Goal: Information Seeking & Learning: Find specific fact

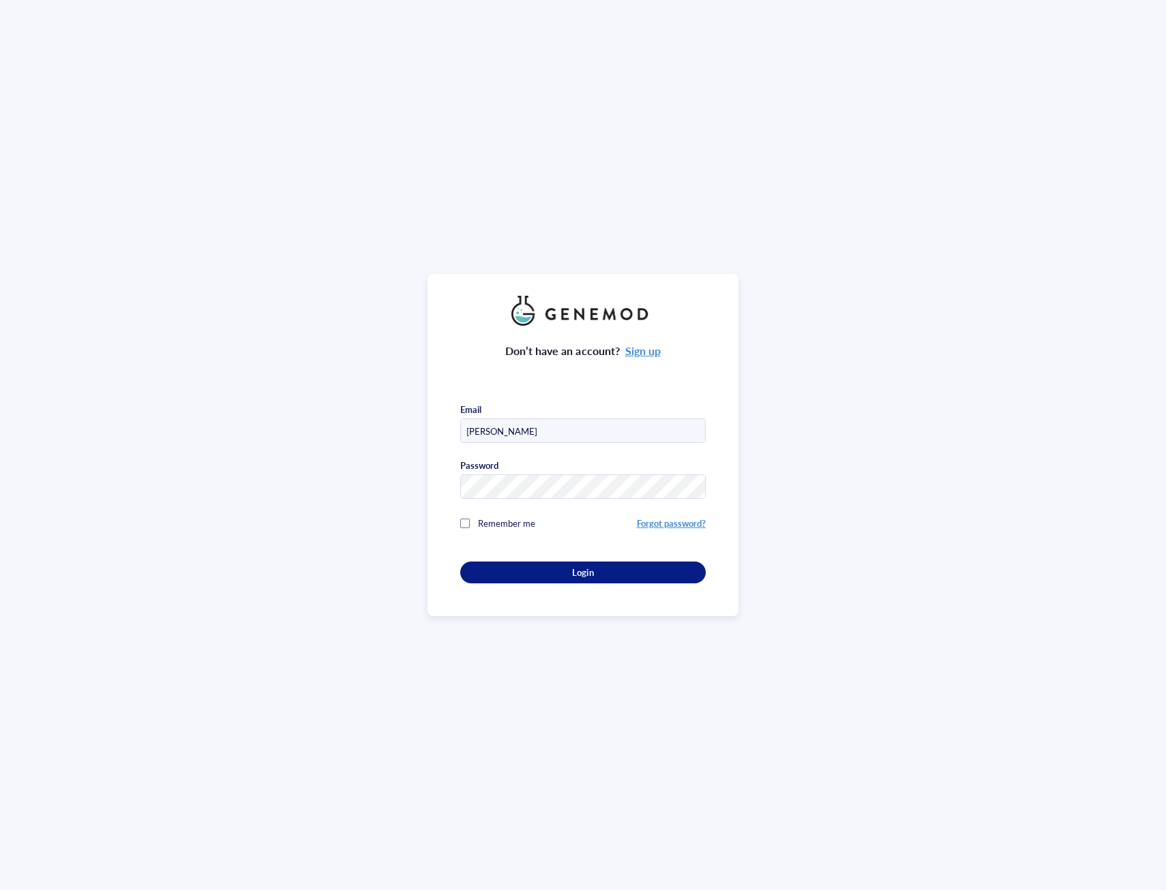
click at [463, 523] on div at bounding box center [465, 524] width 10 height 10
click at [536, 566] on div "Login" at bounding box center [583, 572] width 202 height 12
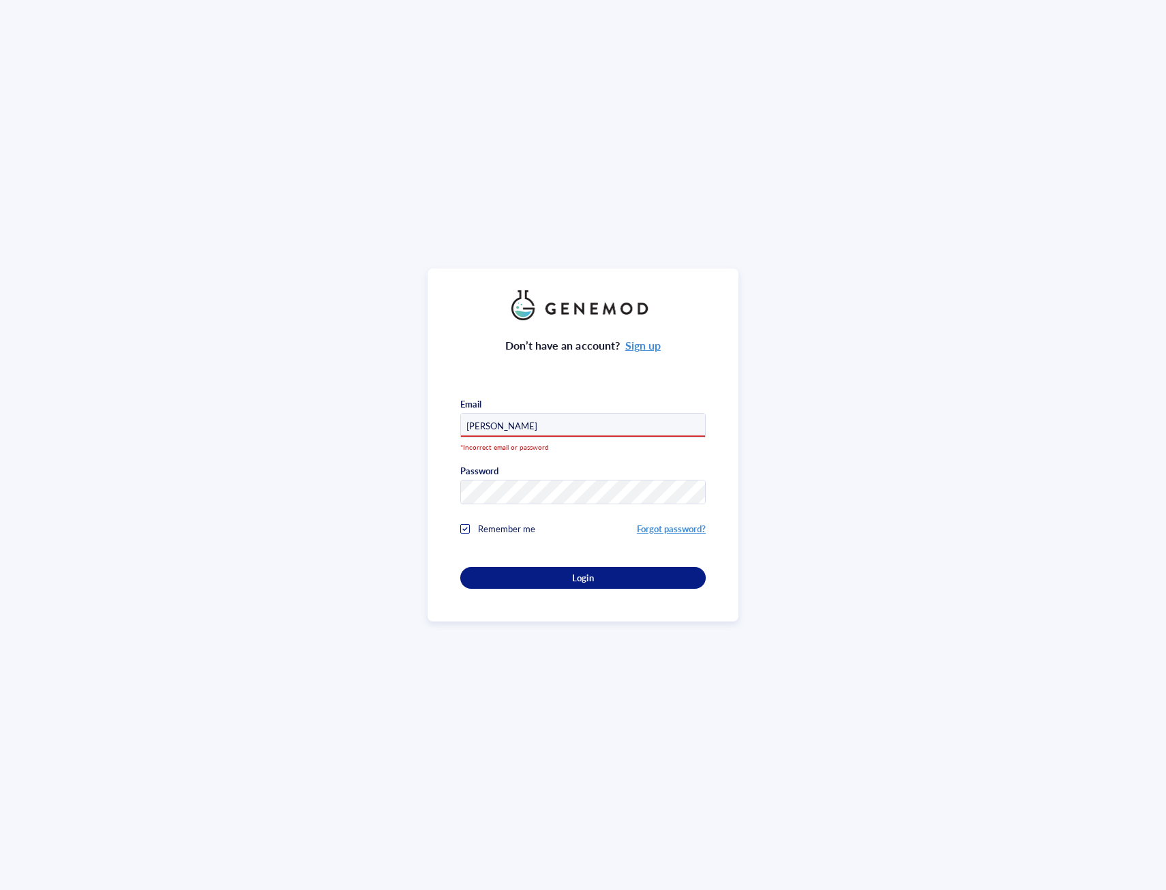
click at [489, 429] on input "[PERSON_NAME]" at bounding box center [583, 426] width 244 height 25
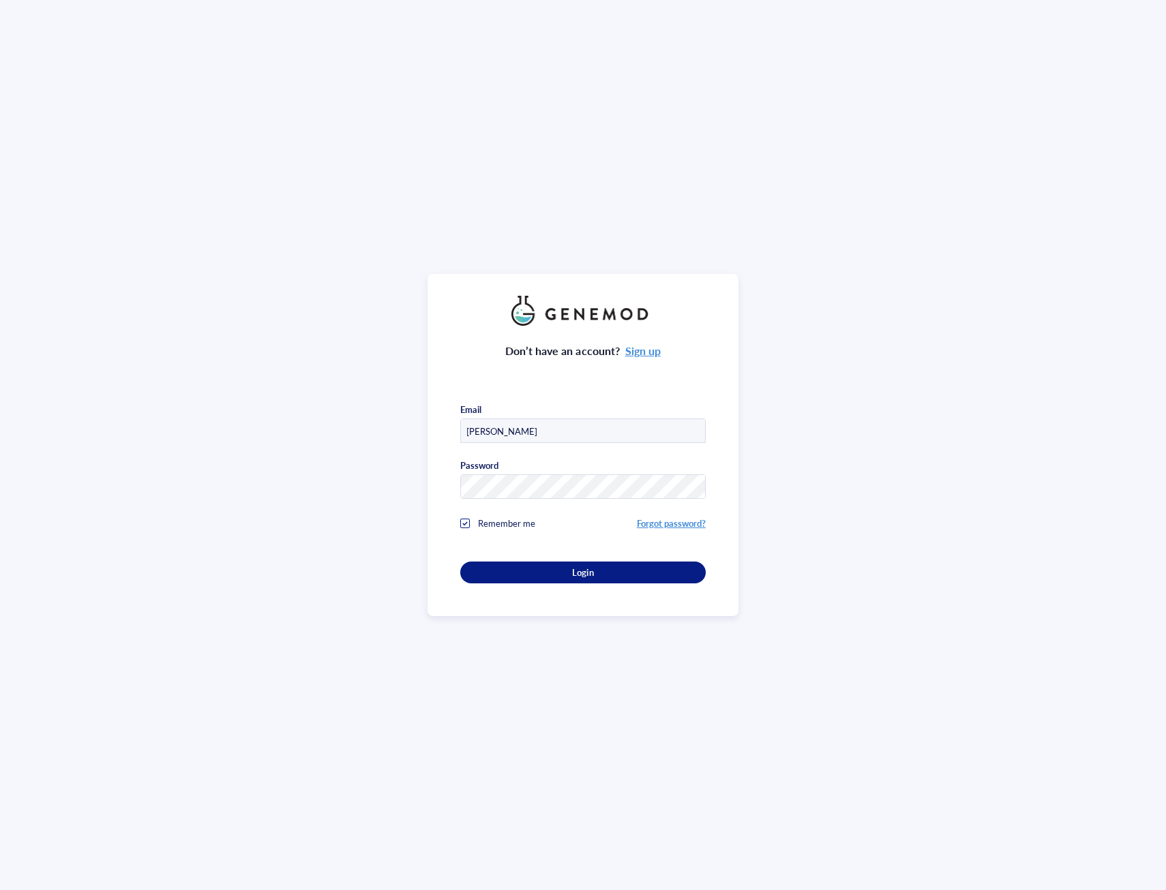
type input "[PERSON_NAME][EMAIL_ADDRESS][DOMAIN_NAME]"
click at [550, 566] on div "Login" at bounding box center [583, 572] width 202 height 12
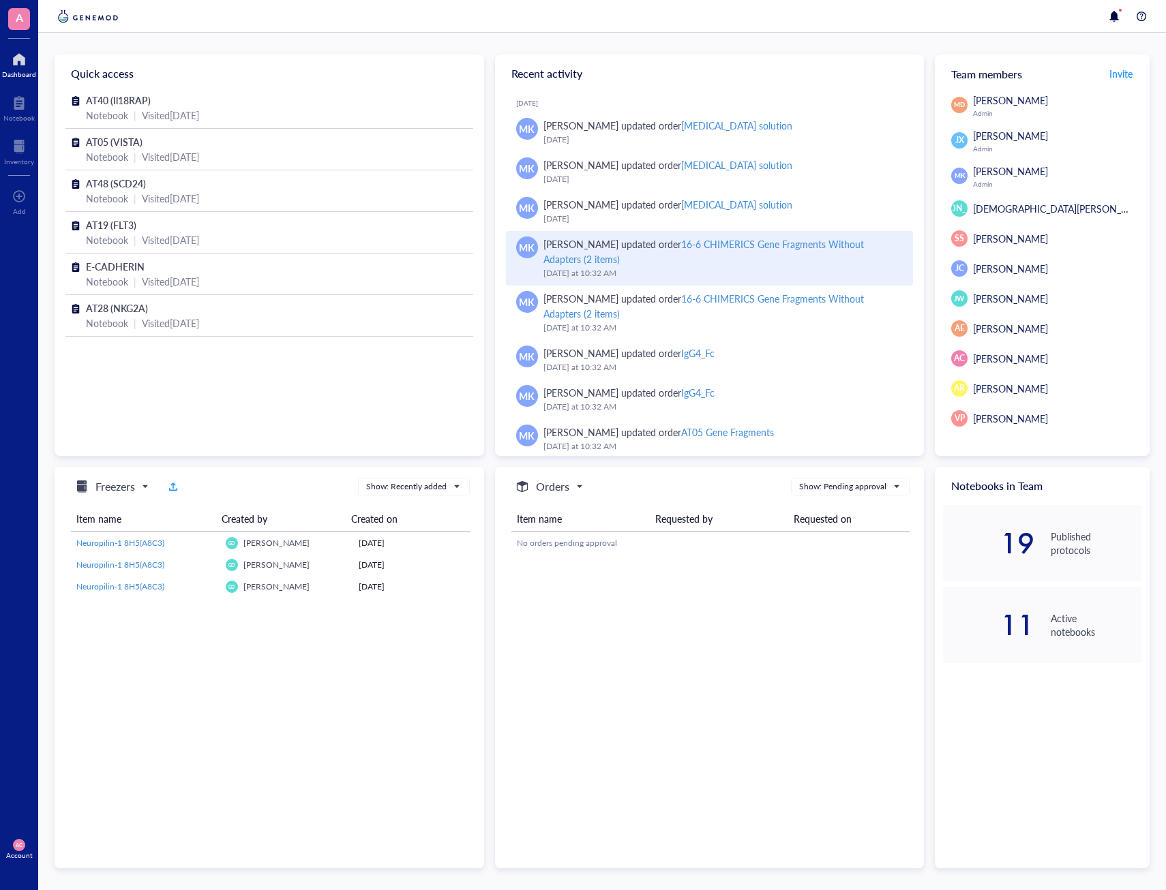
click at [624, 245] on div "[PERSON_NAME] updated order 16-6 CHIMERICS Gene Fragments Without Adapters (2 i…" at bounding box center [722, 252] width 359 height 30
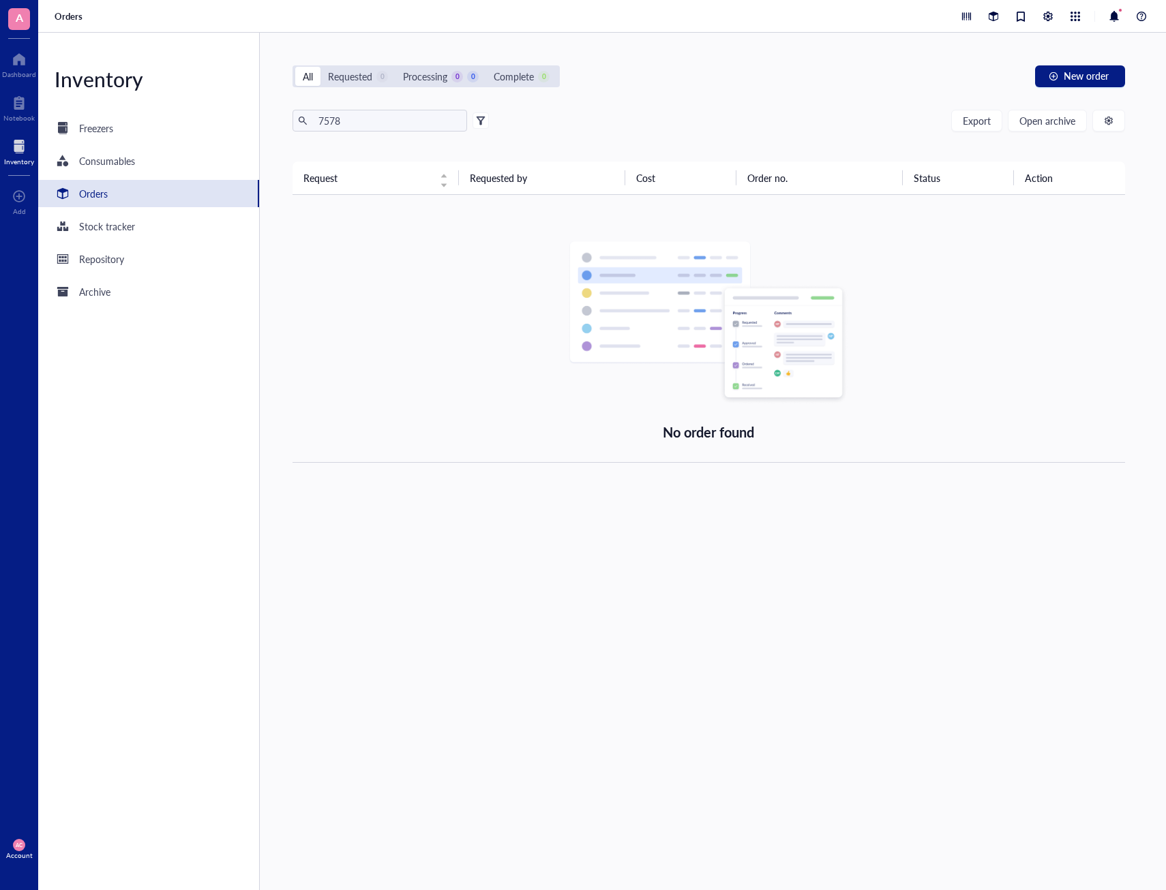
click at [102, 198] on div "Orders" at bounding box center [93, 193] width 29 height 15
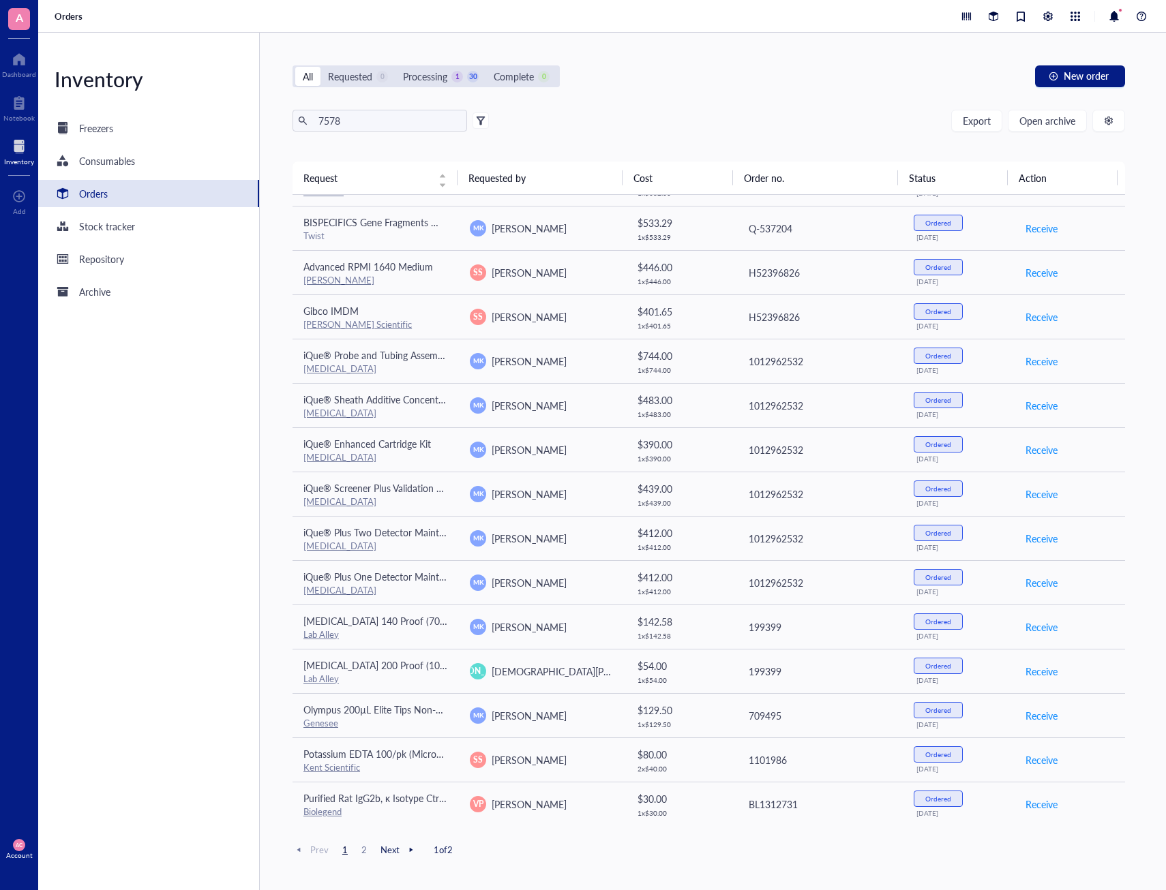
scroll to position [476, 0]
click at [362, 847] on span "2" at bounding box center [364, 850] width 16 height 12
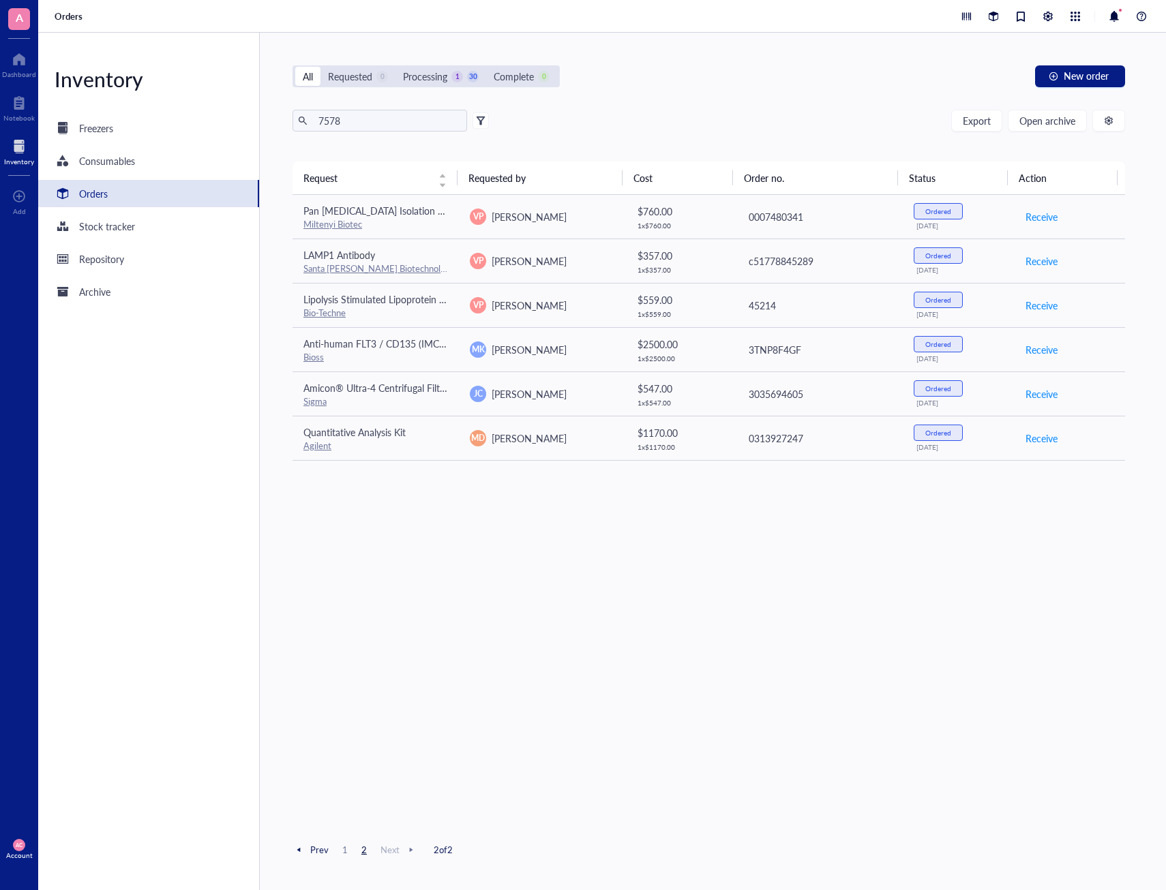
scroll to position [0, 0]
click at [389, 119] on input "7578" at bounding box center [387, 120] width 149 height 20
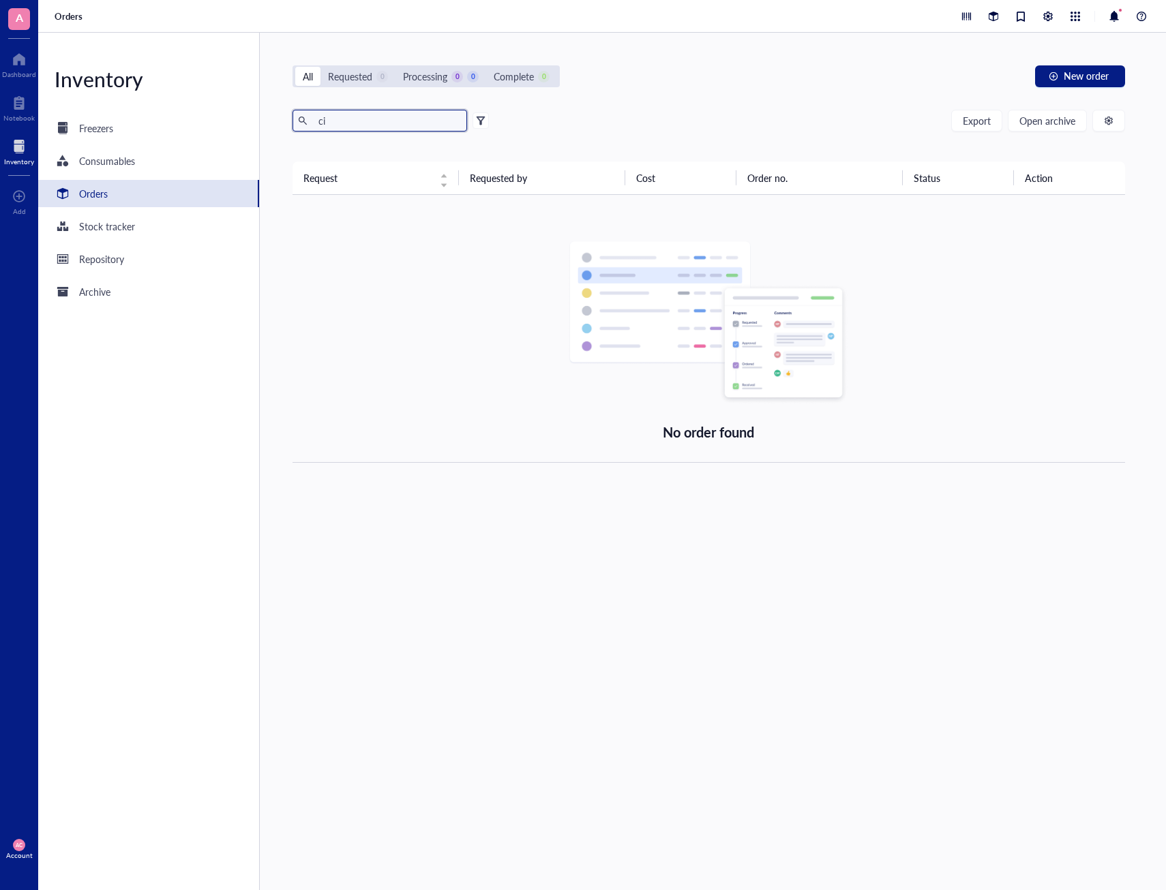
type input "c"
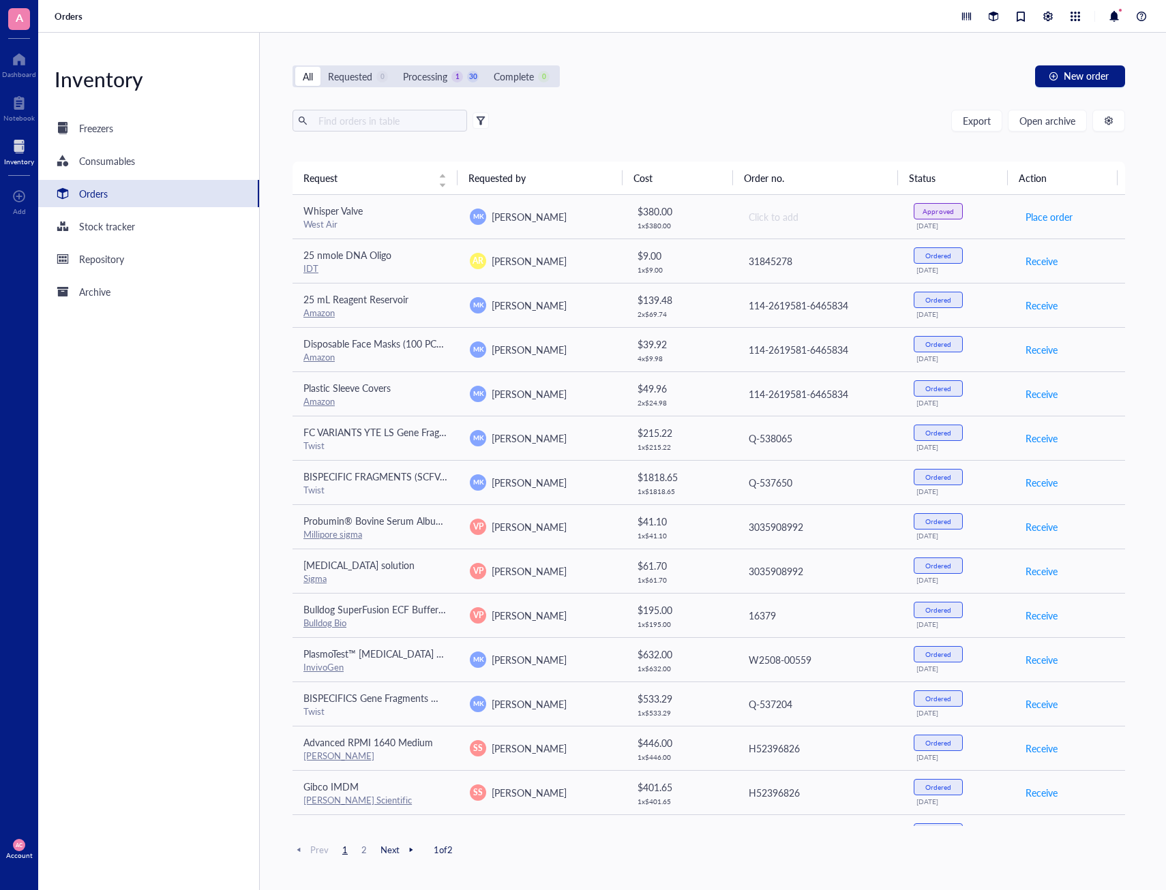
click at [508, 175] on th "Requested by" at bounding box center [539, 178] width 165 height 33
click at [613, 177] on th "Requested by" at bounding box center [539, 178] width 165 height 33
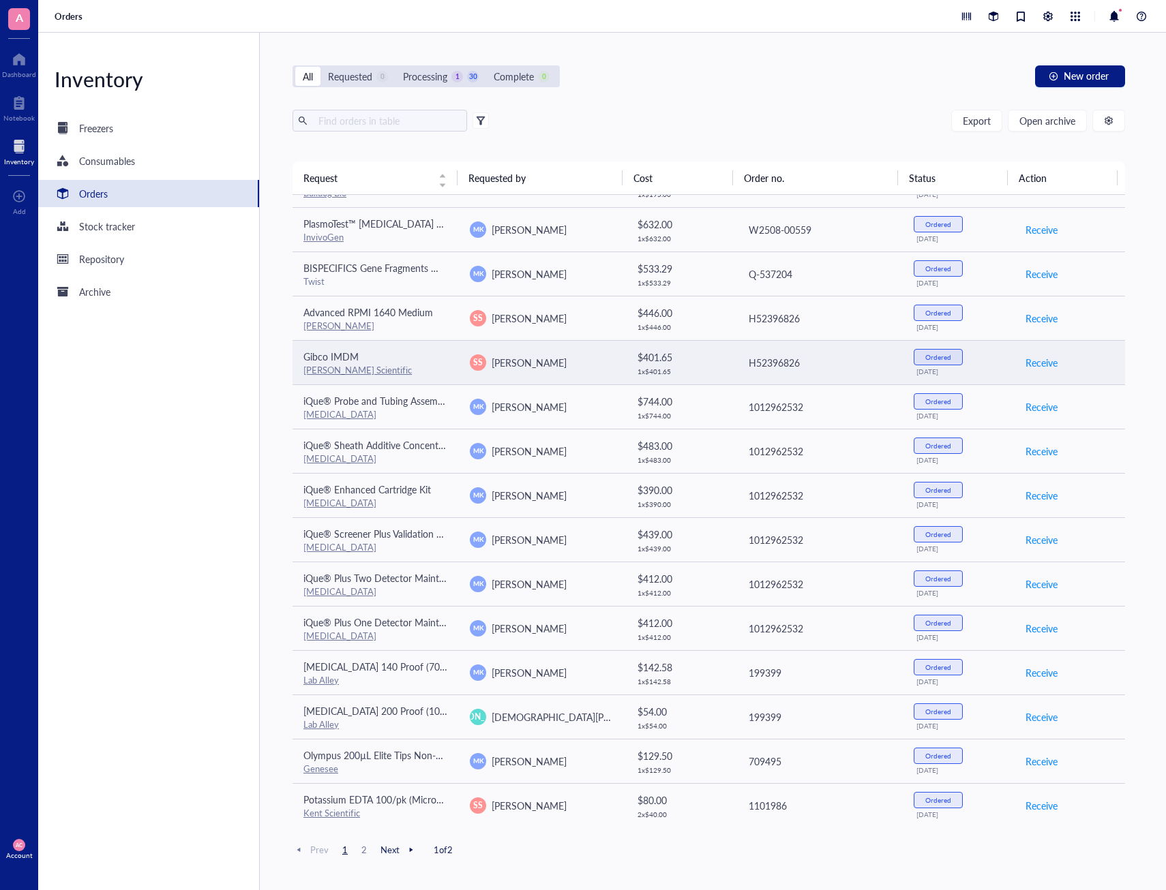
scroll to position [476, 0]
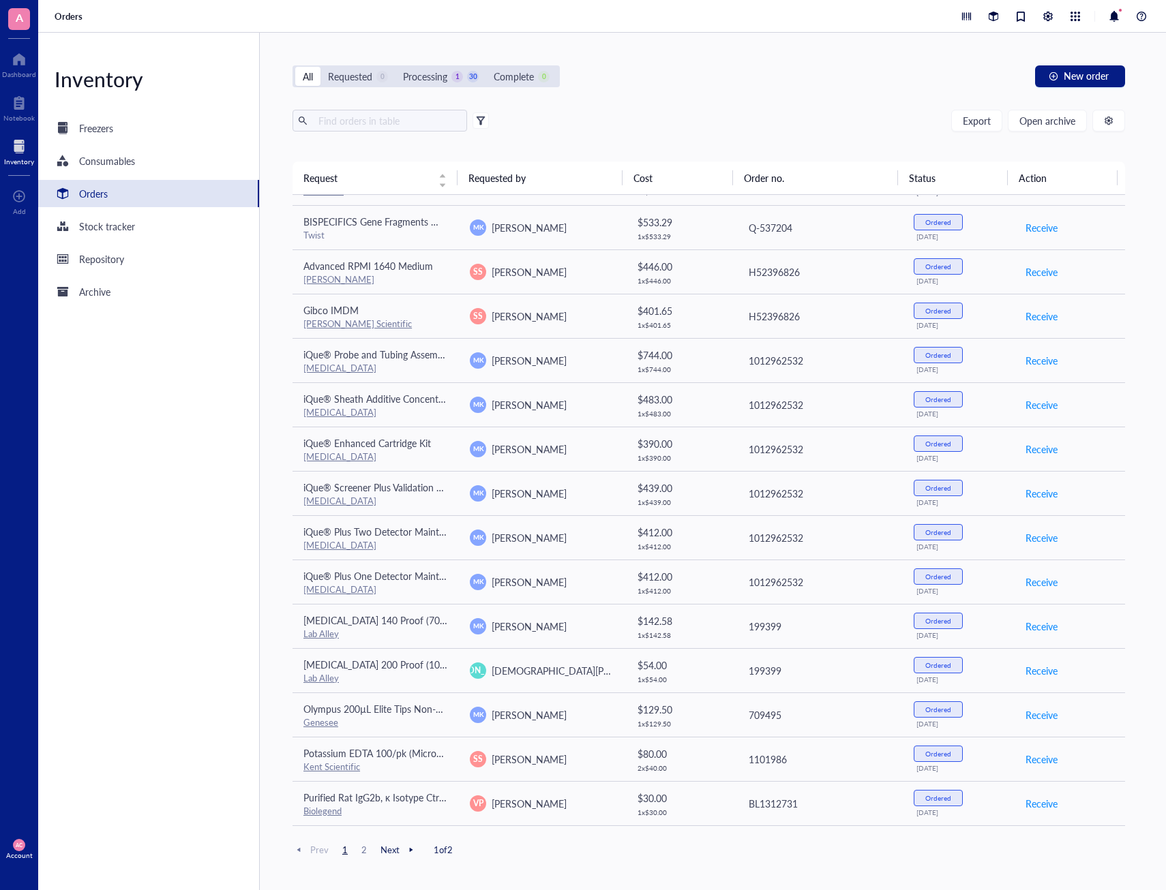
click at [397, 851] on span "Next" at bounding box center [398, 850] width 37 height 12
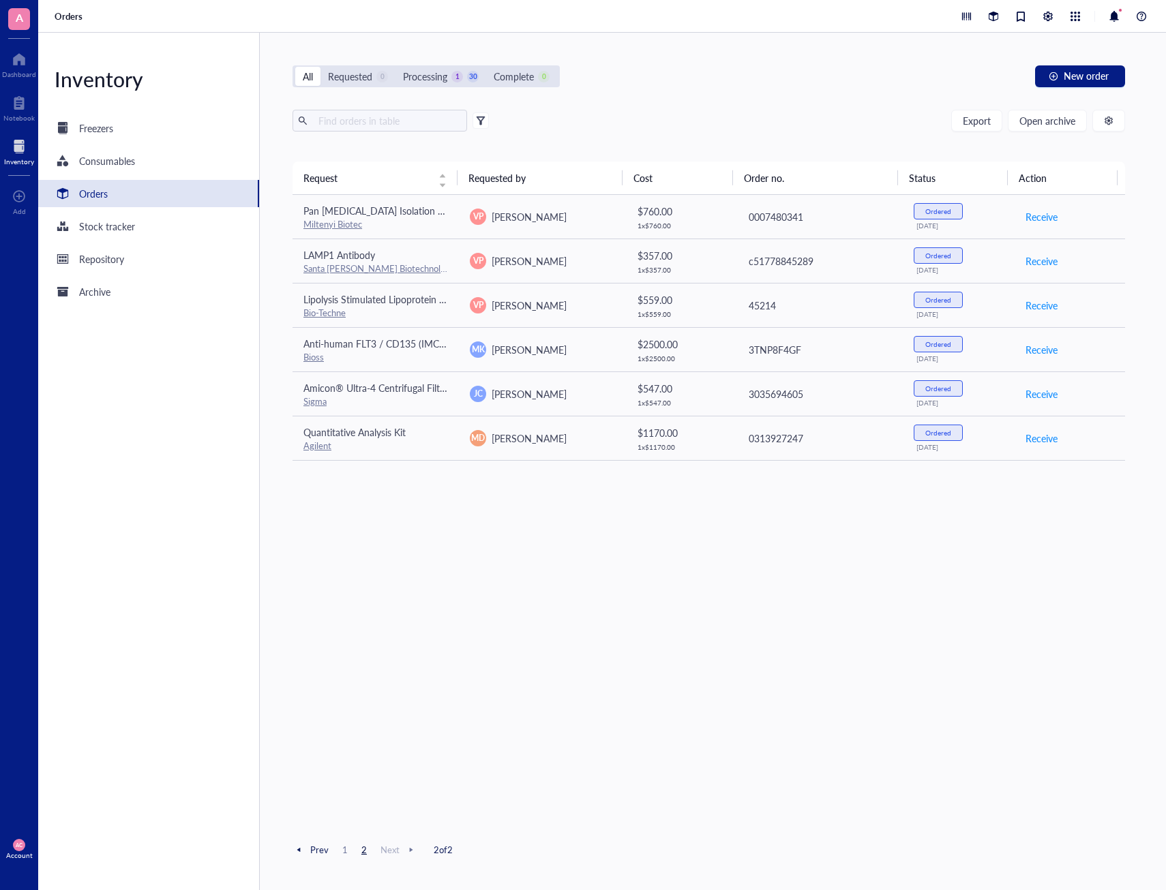
scroll to position [0, 0]
click at [439, 76] on div "Processing" at bounding box center [425, 76] width 44 height 15
click at [395, 67] on input "Processing 1 30" at bounding box center [395, 67] width 0 height 0
click at [289, 76] on div "All Requested 0 Processing 1 30 Complete 0 New order Export Open archive Reques…" at bounding box center [709, 461] width 898 height 857
click at [299, 76] on div "All" at bounding box center [307, 76] width 25 height 19
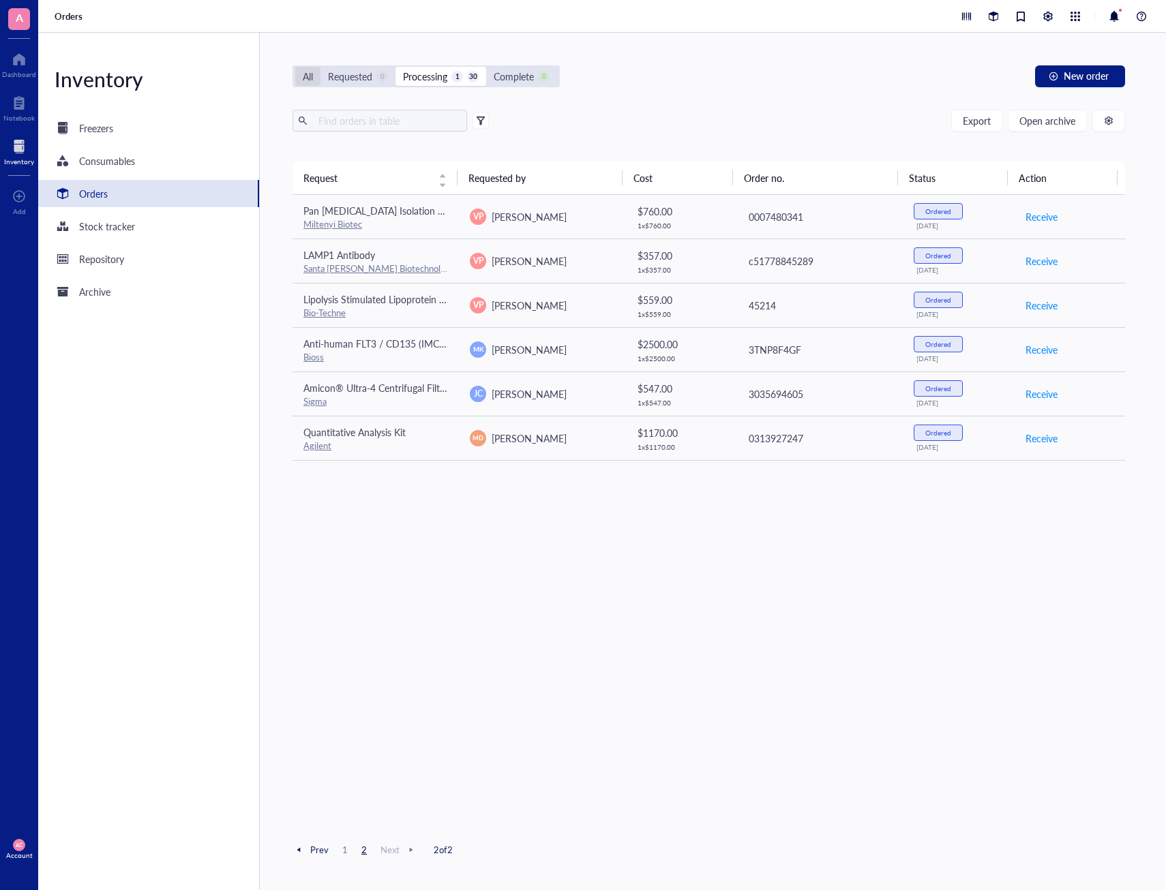
click at [295, 67] on input "All" at bounding box center [295, 67] width 0 height 0
click at [299, 76] on div "All" at bounding box center [307, 76] width 25 height 19
click at [295, 67] on input "All" at bounding box center [295, 67] width 0 height 0
click at [145, 223] on div "Stock tracker" at bounding box center [148, 226] width 221 height 27
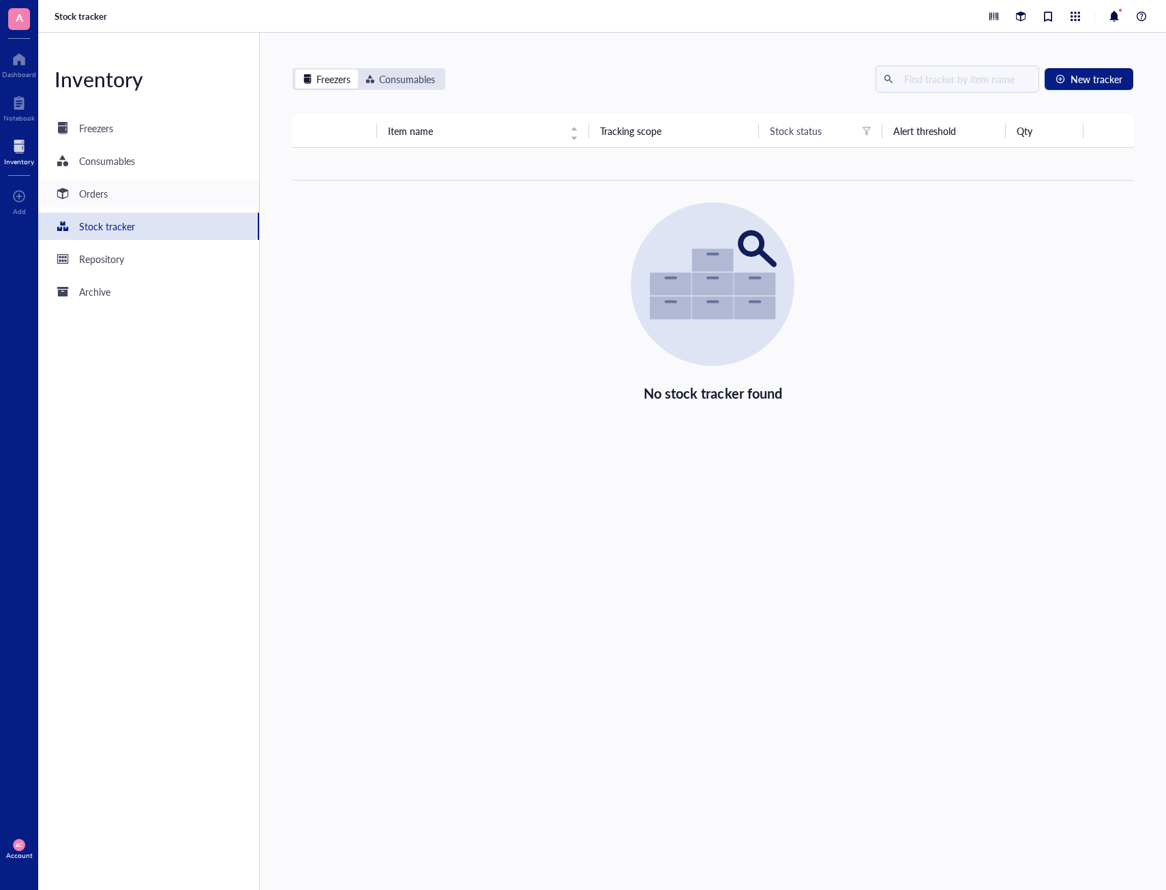
click at [125, 194] on div "Orders" at bounding box center [148, 193] width 221 height 27
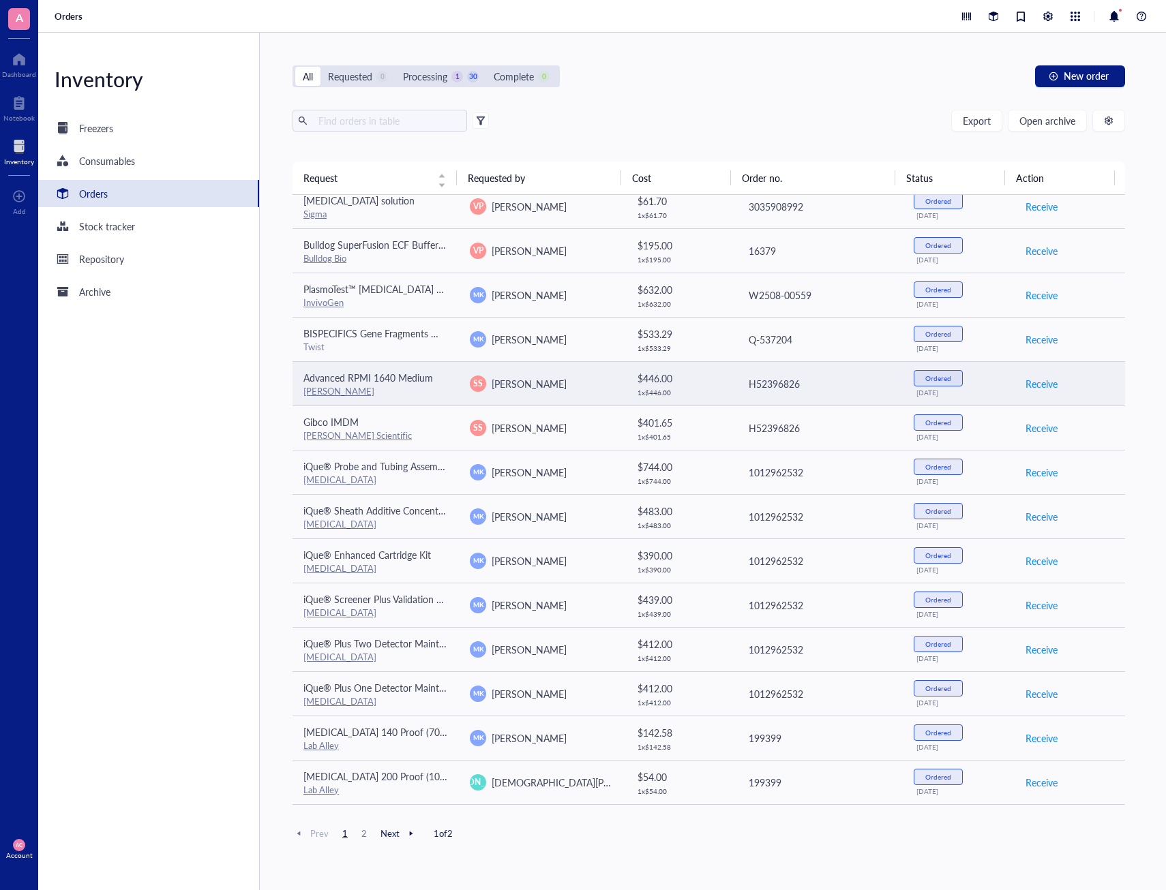
scroll to position [493, 0]
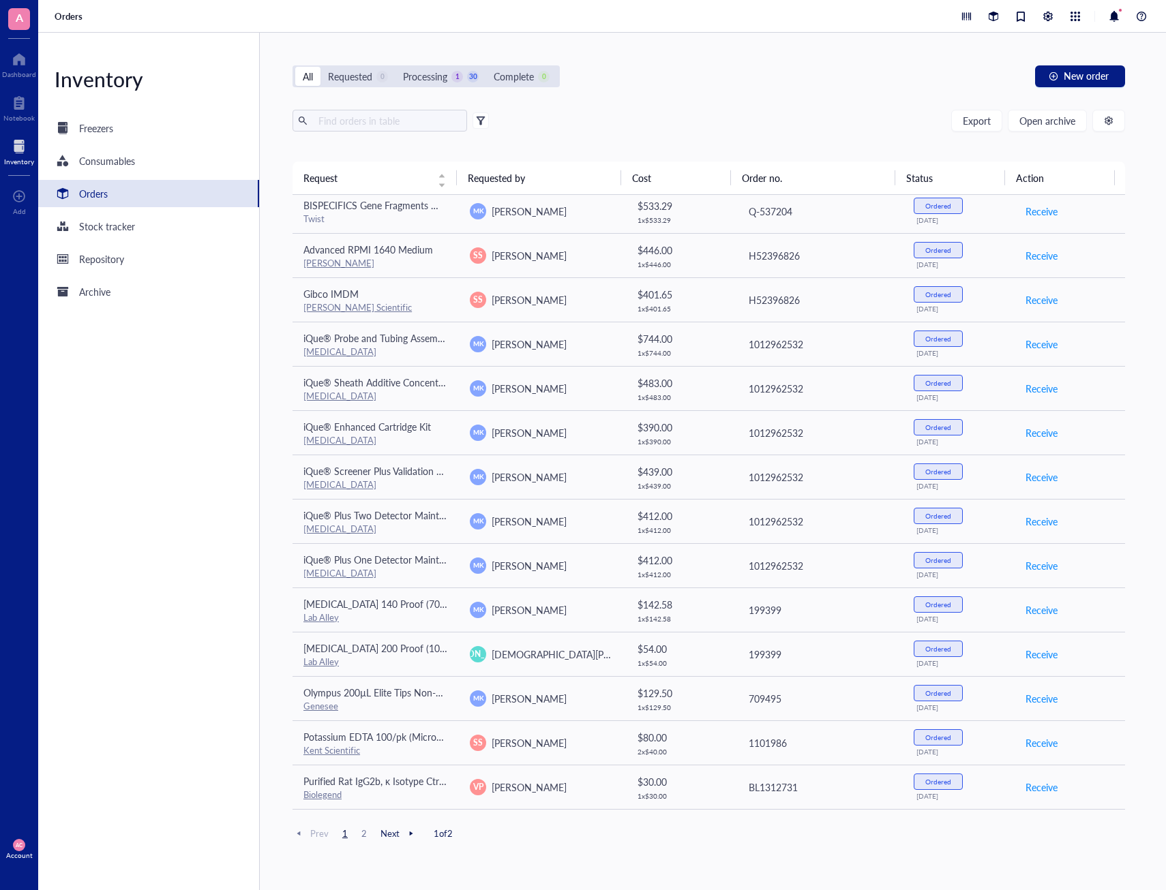
click at [387, 833] on span "Next" at bounding box center [398, 833] width 37 height 12
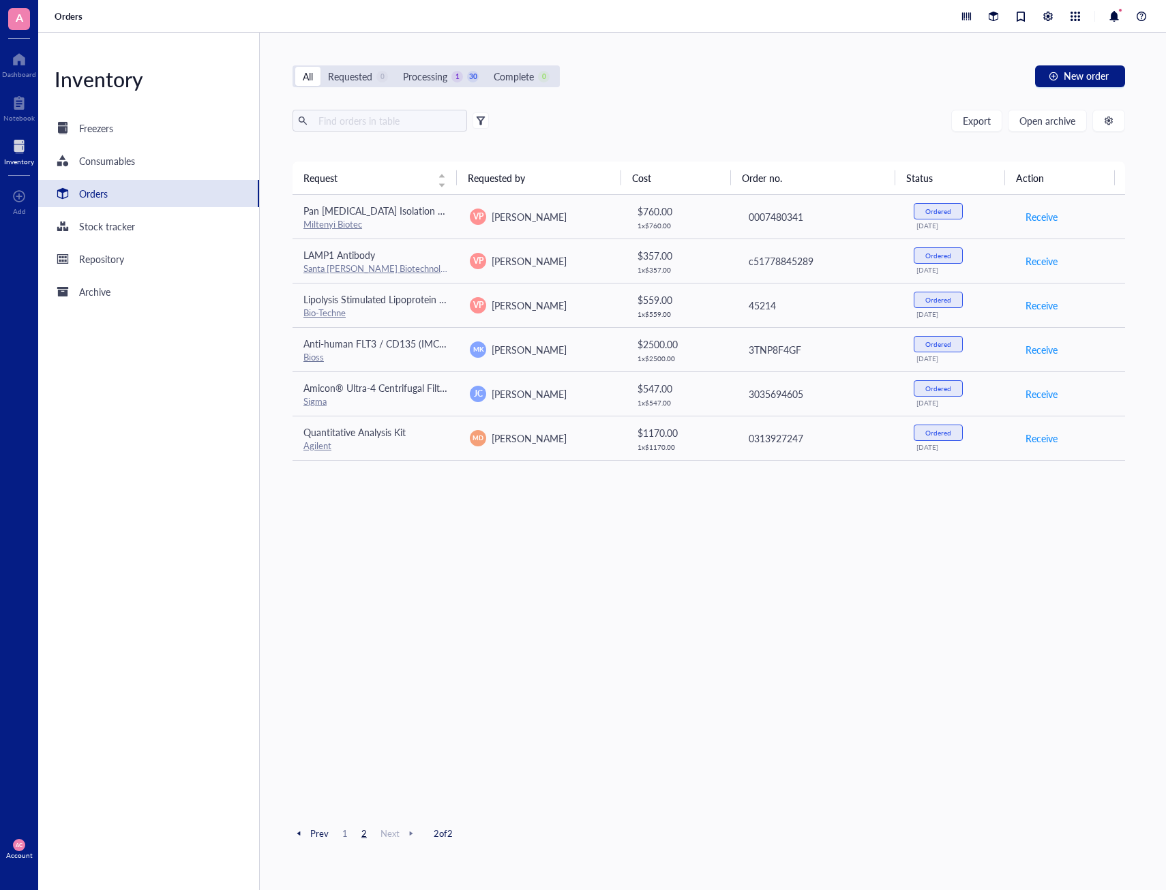
scroll to position [0, 0]
click at [513, 72] on div "Complete" at bounding box center [513, 76] width 40 height 15
click at [486, 67] on input "Complete 0" at bounding box center [486, 67] width 0 height 0
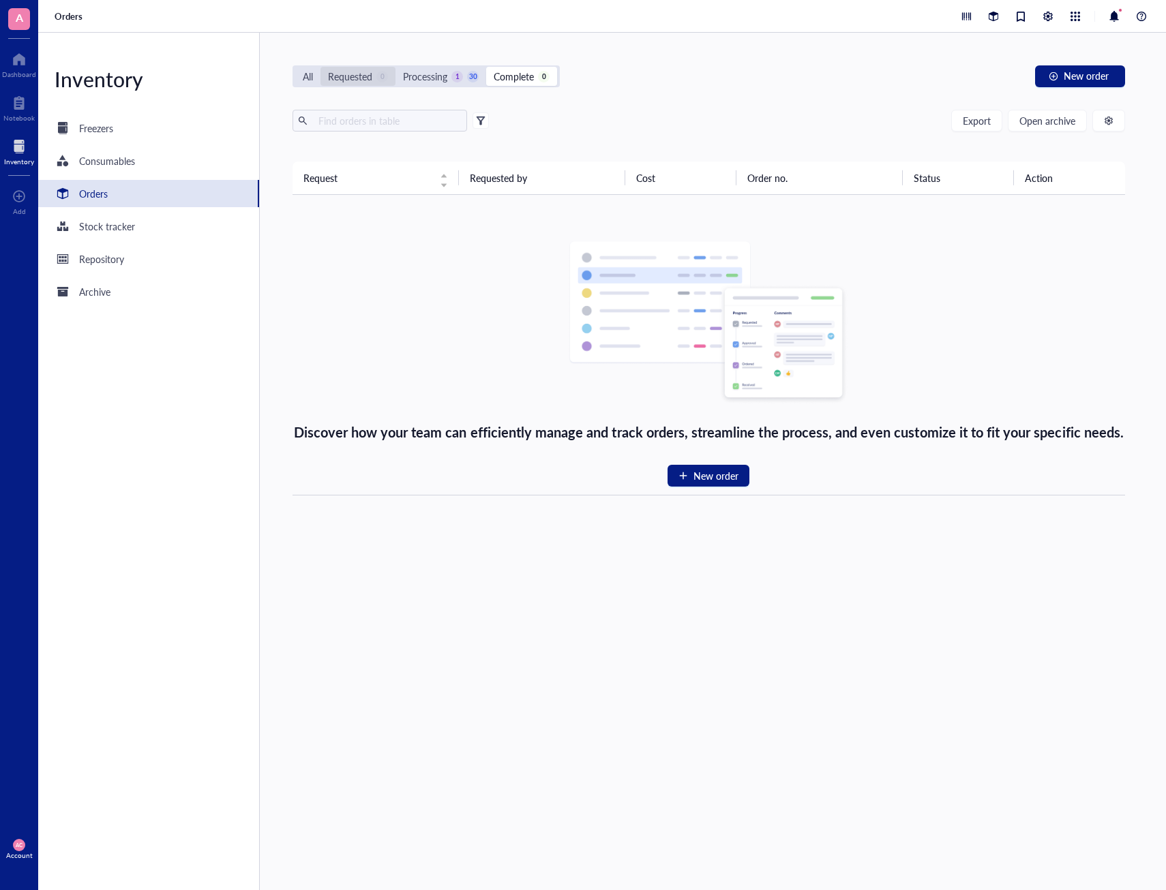
click at [369, 82] on div "Requested" at bounding box center [350, 76] width 44 height 15
click at [320, 67] on input "Requested 0" at bounding box center [320, 67] width 0 height 0
click at [418, 77] on div "Processing" at bounding box center [425, 76] width 44 height 15
click at [395, 67] on input "Processing 1 30" at bounding box center [395, 67] width 0 height 0
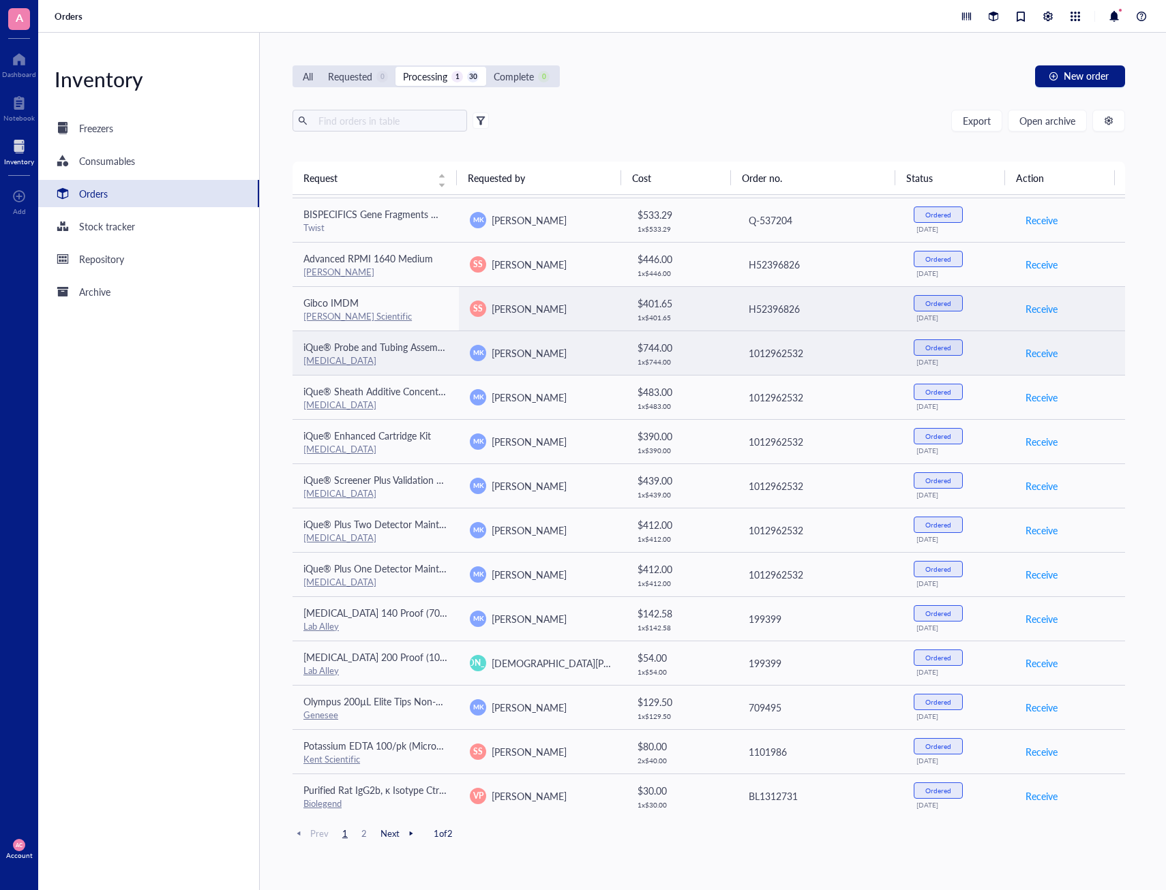
scroll to position [493, 0]
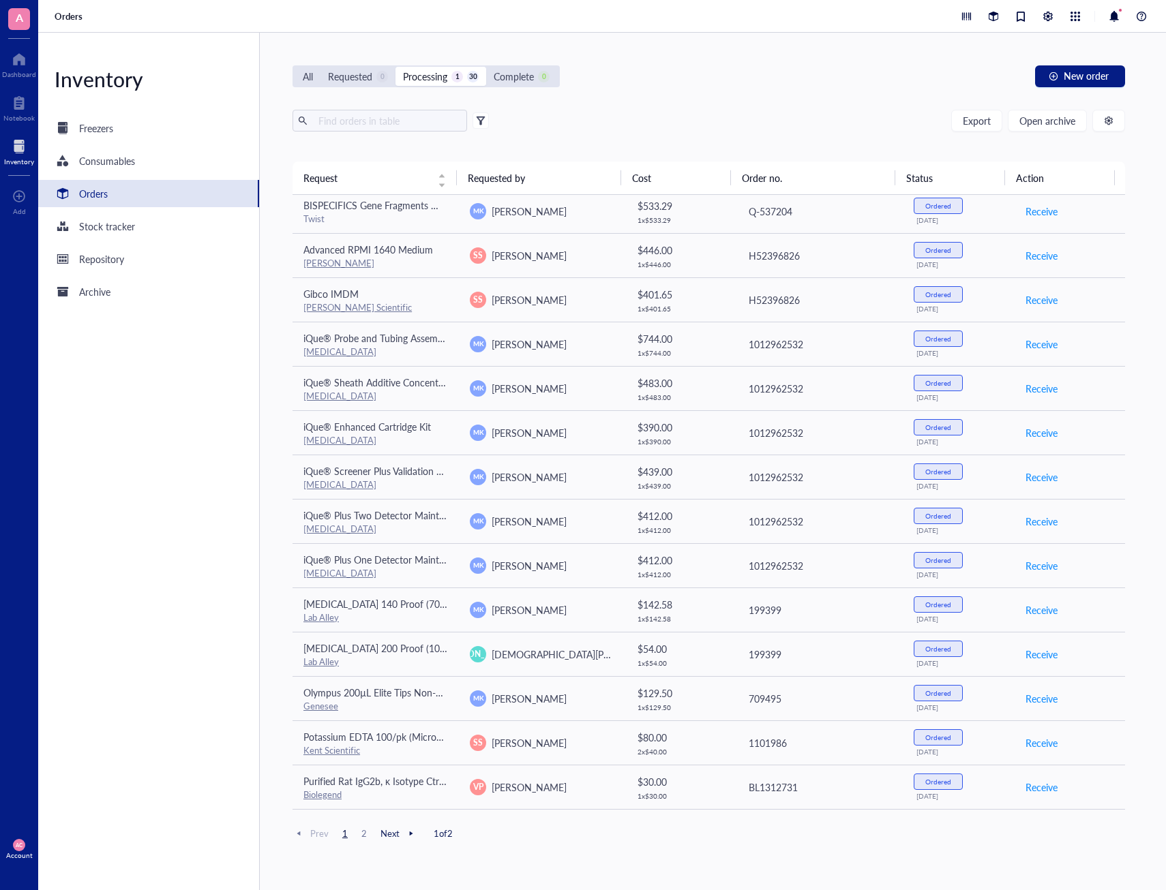
click at [363, 832] on span "2" at bounding box center [364, 833] width 16 height 12
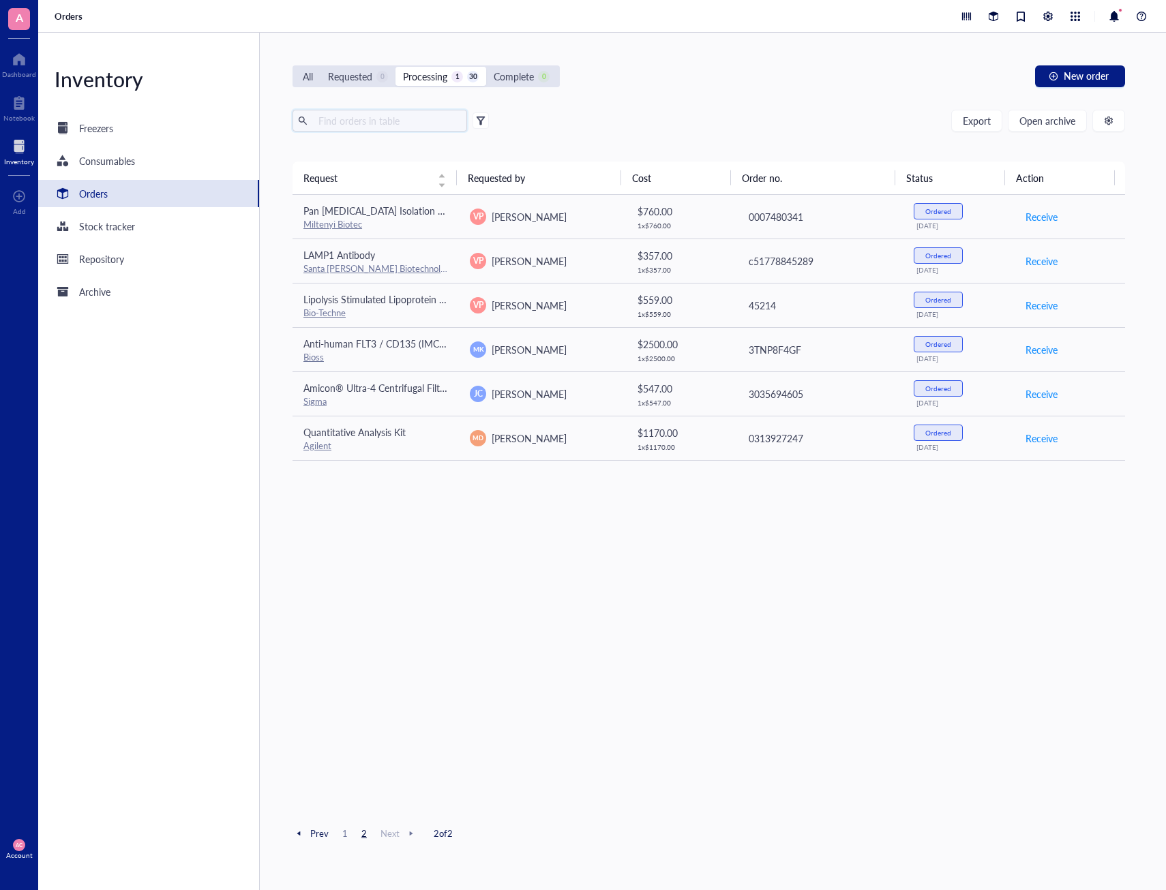
click at [390, 121] on input "text" at bounding box center [387, 120] width 149 height 20
click at [311, 72] on div "All" at bounding box center [308, 76] width 10 height 15
click at [295, 67] on input "All" at bounding box center [295, 67] width 0 height 0
click at [1043, 119] on span "Open archive" at bounding box center [1047, 120] width 56 height 11
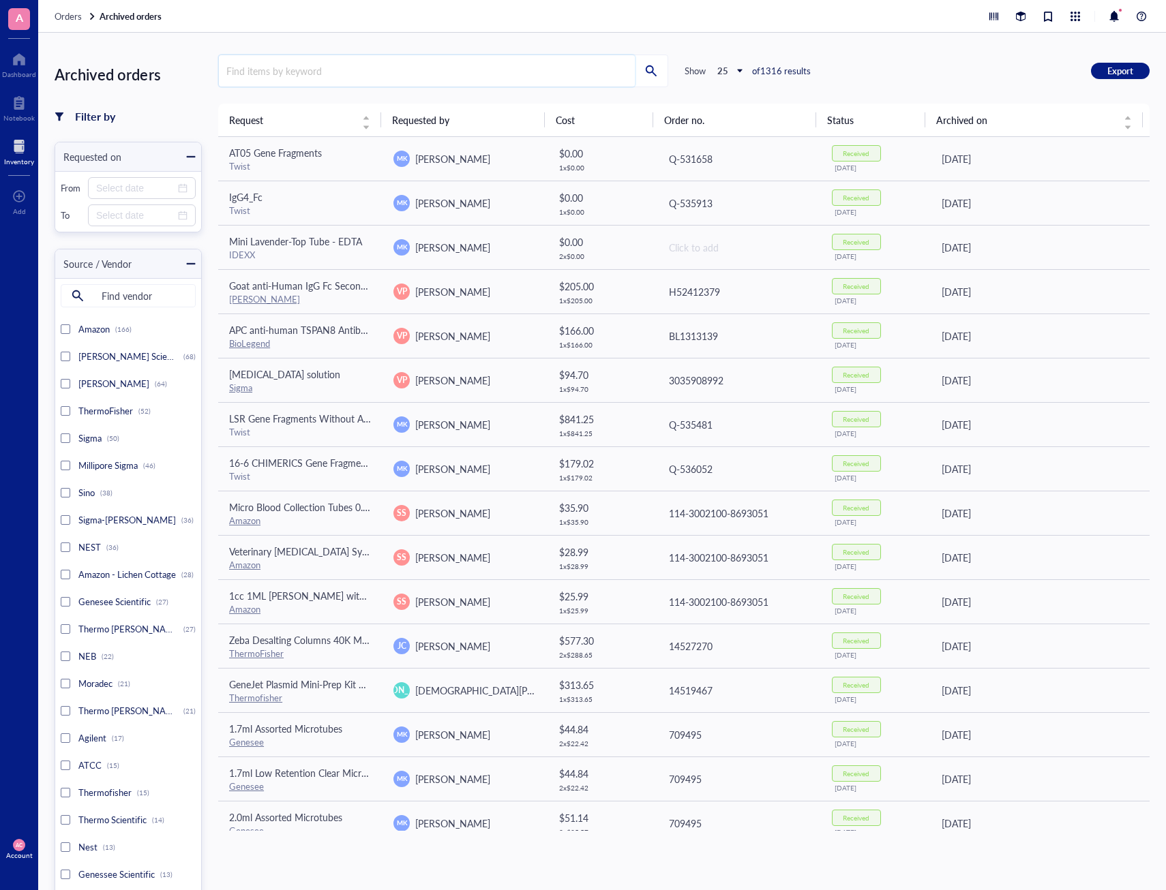
click at [415, 74] on input "search" at bounding box center [427, 70] width 416 height 31
type input "CCW05407143"
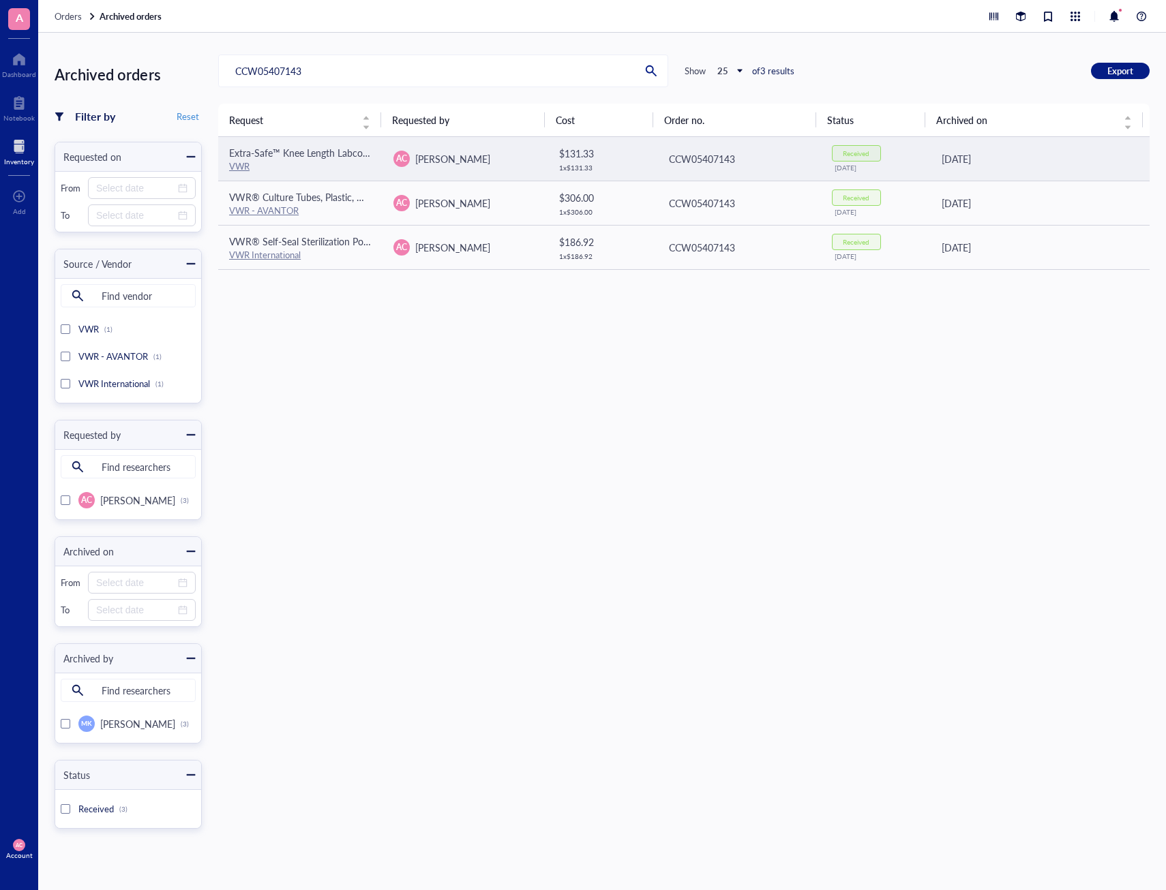
click at [290, 166] on div "VWR" at bounding box center [300, 166] width 142 height 12
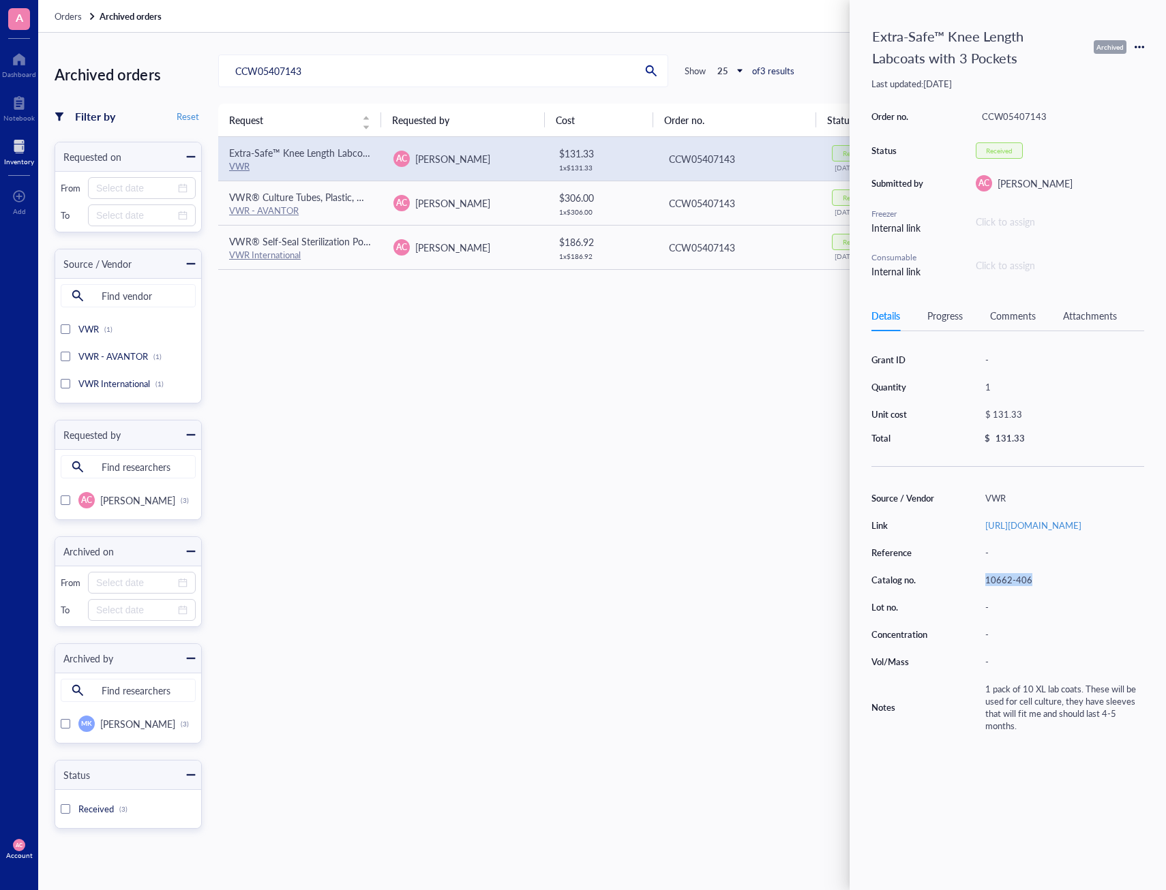
drag, startPoint x: 1030, startPoint y: 605, endPoint x: 985, endPoint y: 607, distance: 45.0
click at [985, 590] on div "10662-406" at bounding box center [1061, 579] width 165 height 19
drag, startPoint x: 985, startPoint y: 607, endPoint x: 992, endPoint y: 607, distance: 7.5
copy div "10662-406"
